Goal: Participate in discussion: Engage in conversation with other users on a specific topic

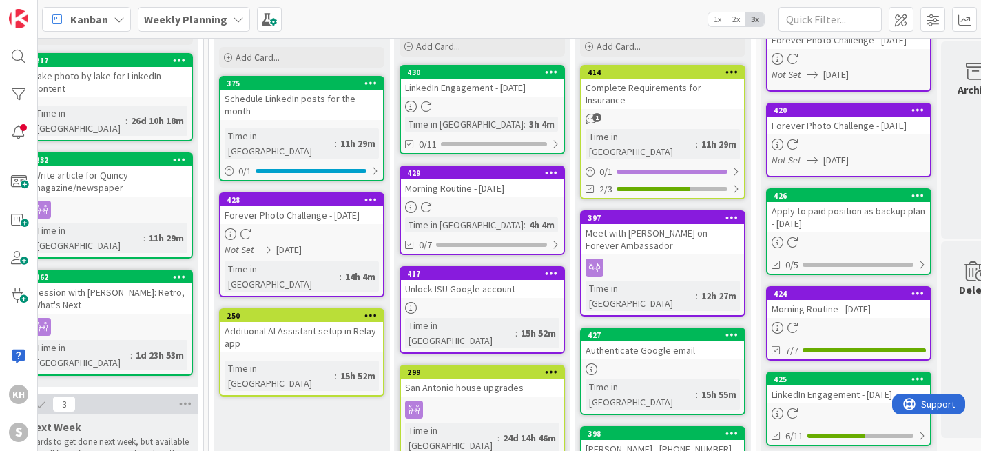
scroll to position [127, 207]
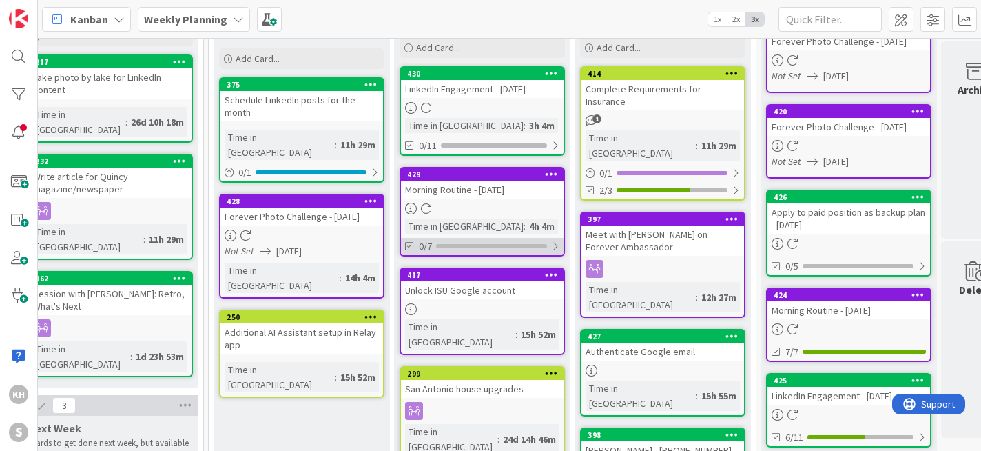
click at [555, 247] on div at bounding box center [555, 246] width 8 height 11
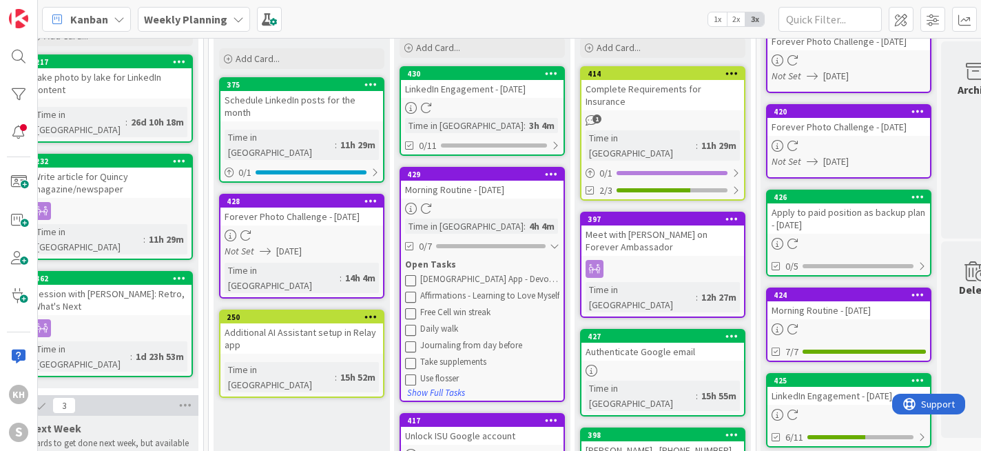
click at [412, 280] on icon at bounding box center [410, 279] width 11 height 11
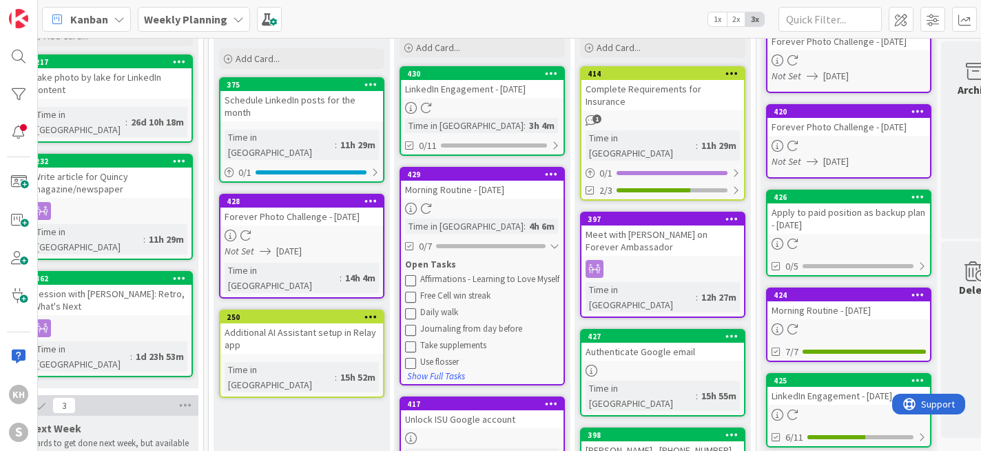
click at [412, 280] on icon at bounding box center [410, 279] width 11 height 11
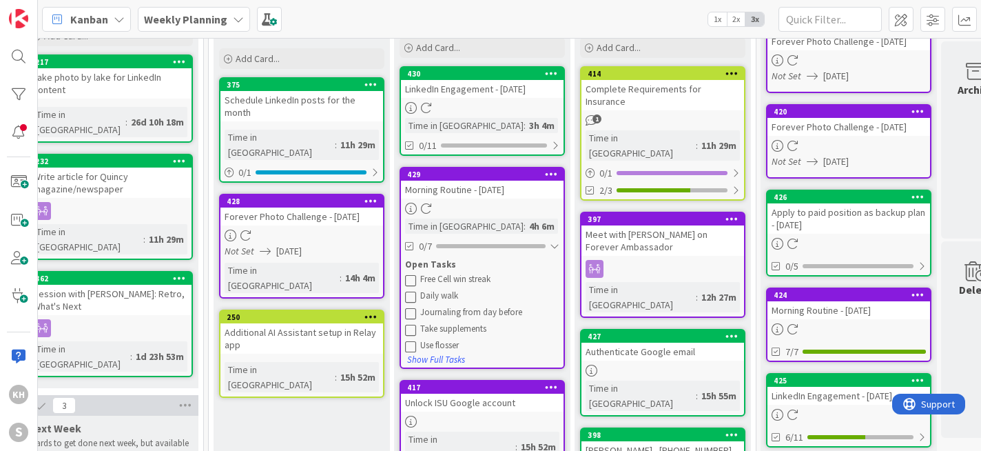
click at [412, 280] on icon at bounding box center [410, 279] width 11 height 11
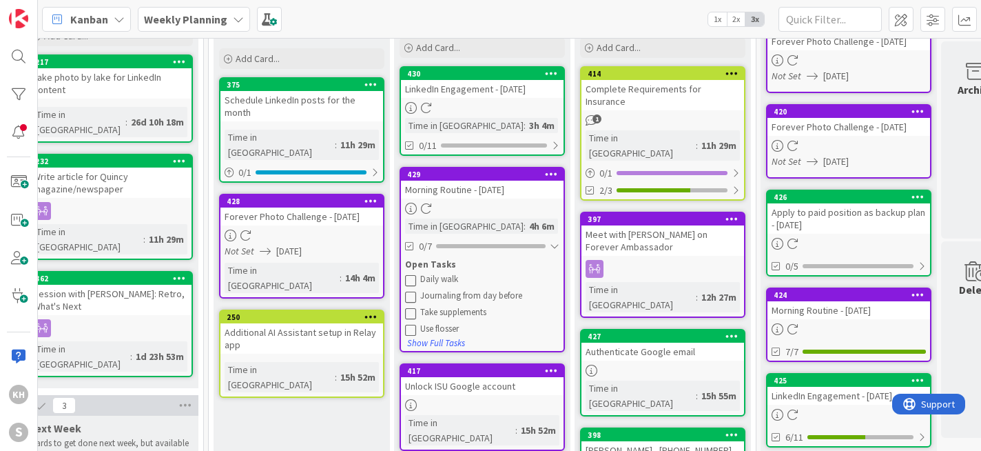
click at [412, 280] on icon at bounding box center [410, 279] width 11 height 11
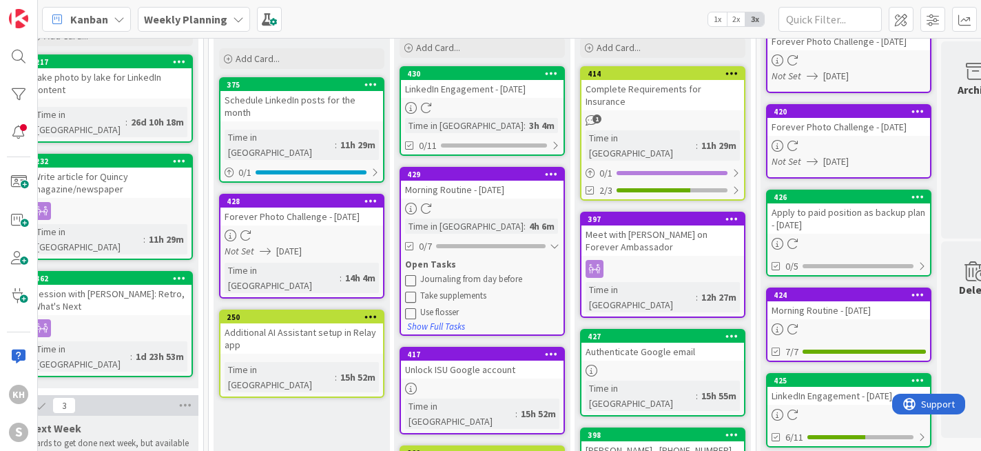
click at [412, 280] on icon at bounding box center [410, 279] width 11 height 11
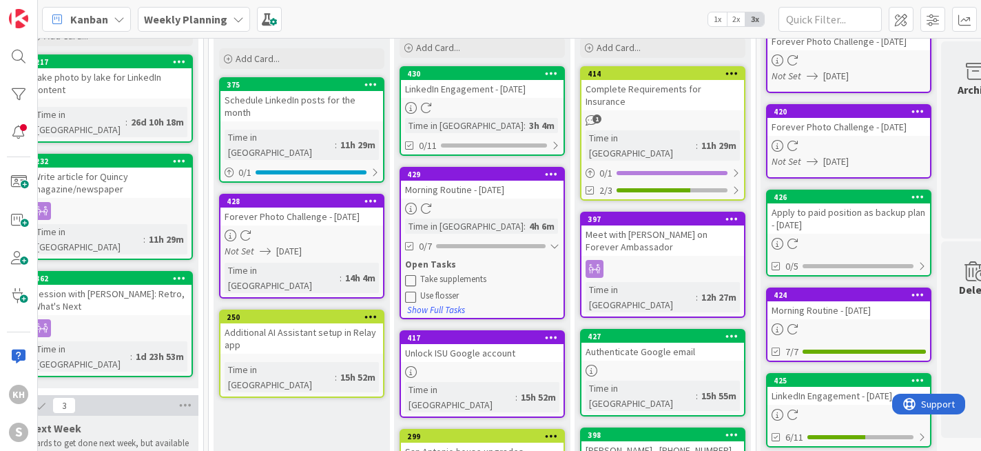
click at [412, 280] on icon at bounding box center [410, 279] width 11 height 11
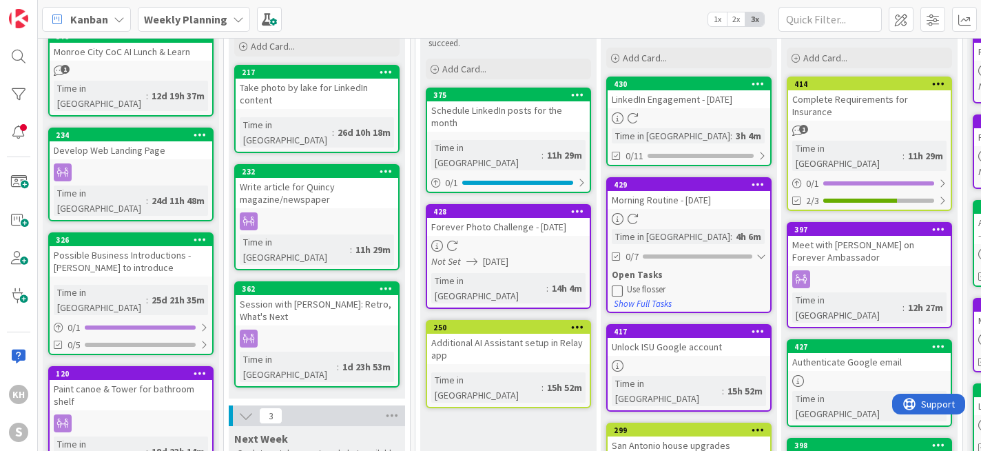
scroll to position [271, 0]
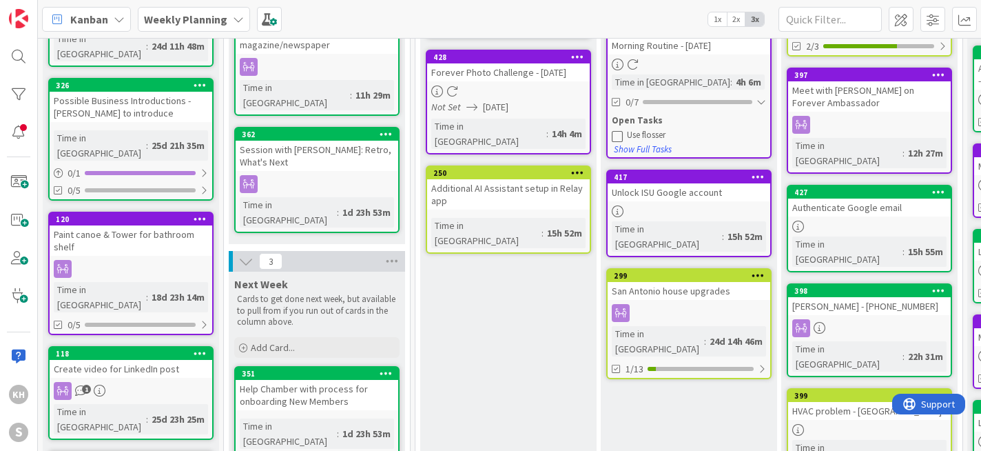
click at [691, 206] on div at bounding box center [689, 211] width 163 height 12
click at [678, 200] on div "Unlock ISU Google account" at bounding box center [689, 192] width 163 height 18
click at [702, 184] on div "Unlock ISU Google account" at bounding box center [689, 192] width 163 height 18
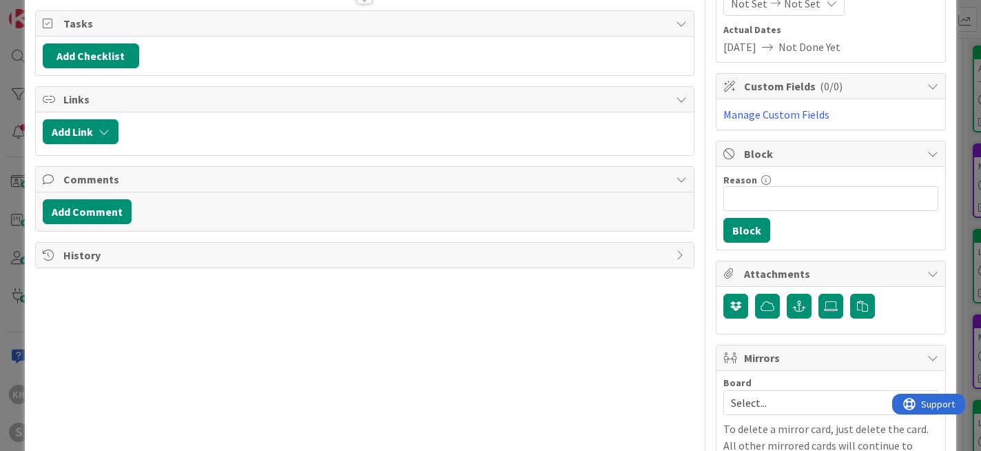
scroll to position [194, 0]
click at [85, 212] on button "Add Comment" at bounding box center [87, 211] width 89 height 25
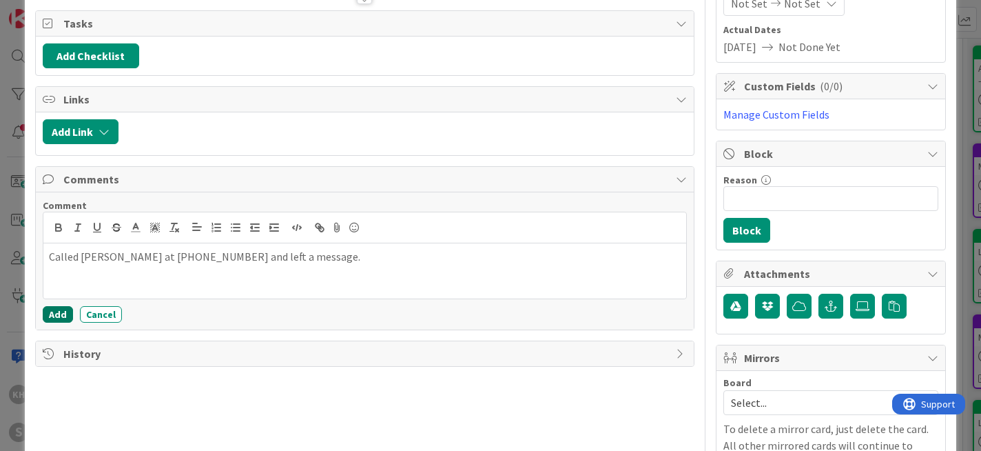
click at [53, 316] on button "Add" at bounding box center [58, 314] width 30 height 17
